Goal: Complete application form

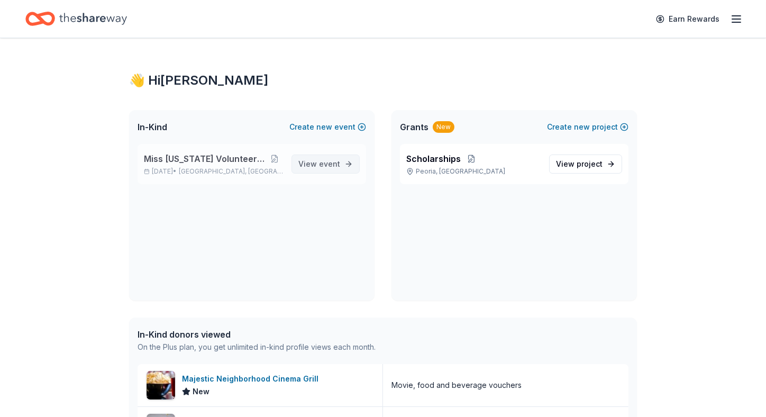
click at [343, 164] on link "View event" at bounding box center [325, 163] width 68 height 19
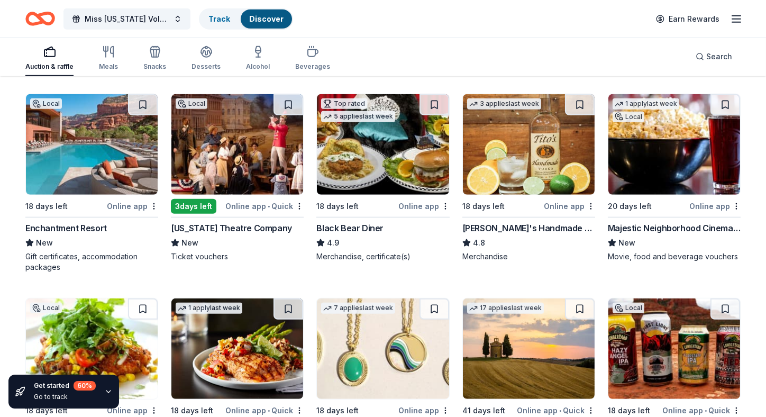
scroll to position [1681, 0]
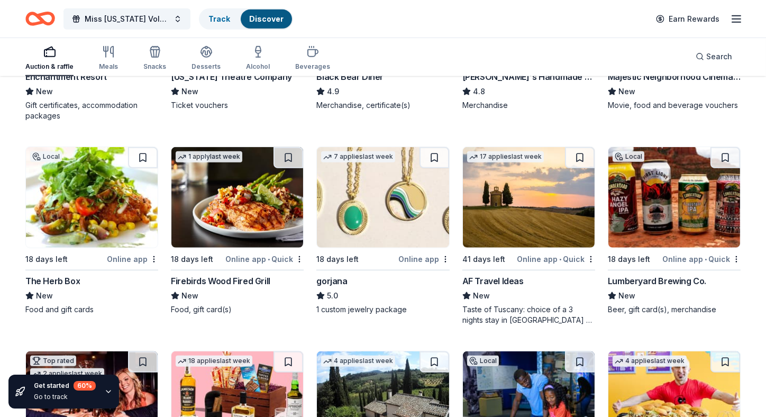
click at [408, 222] on img at bounding box center [383, 197] width 132 height 100
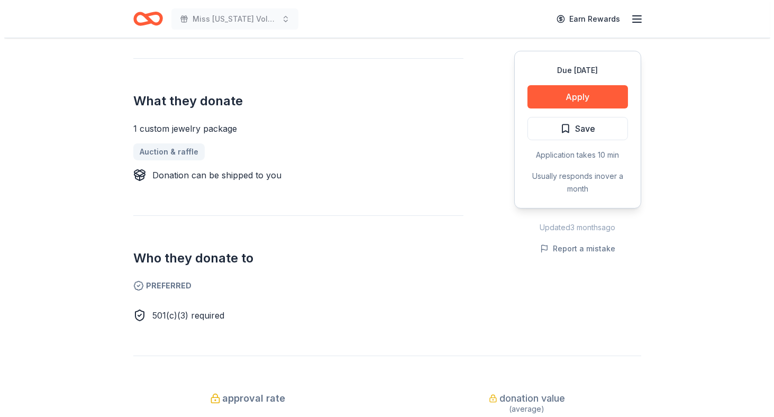
scroll to position [370, 0]
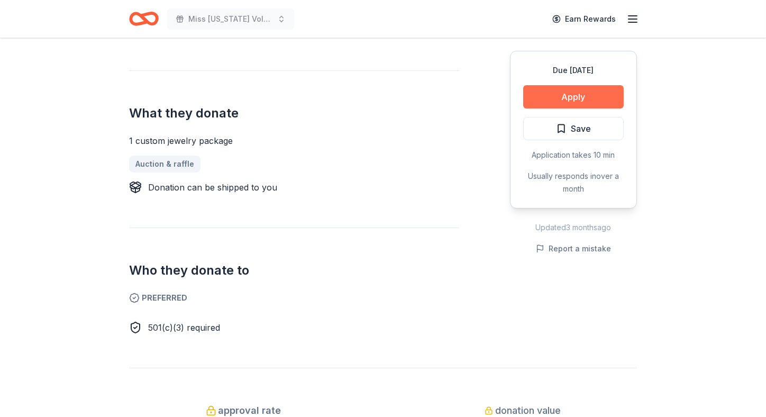
click at [555, 96] on button "Apply" at bounding box center [573, 96] width 100 height 23
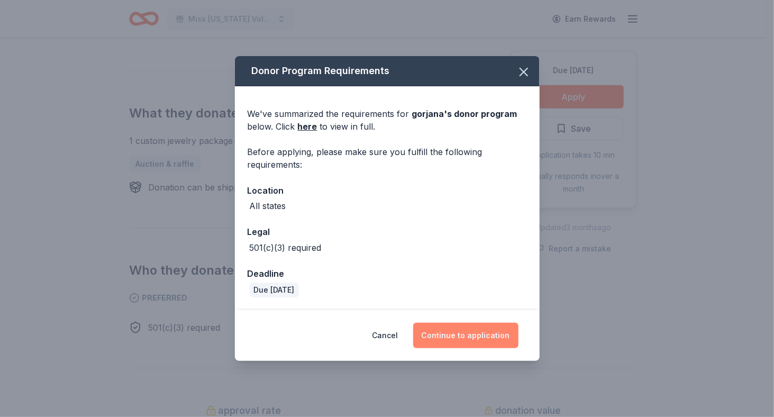
click at [469, 333] on button "Continue to application" at bounding box center [465, 335] width 105 height 25
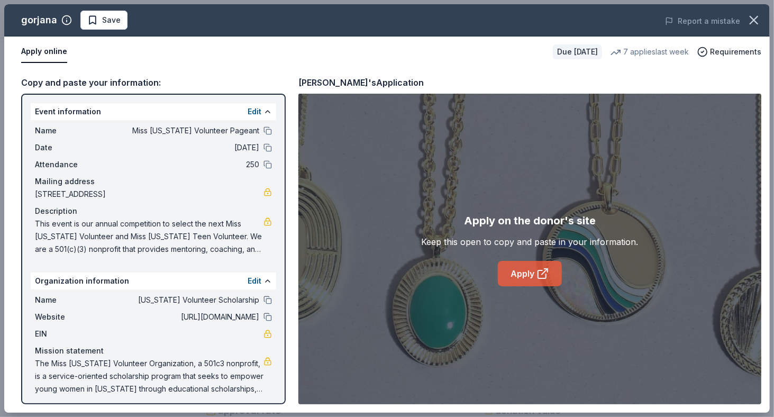
click at [529, 273] on link "Apply" at bounding box center [530, 273] width 64 height 25
